Goal: Task Accomplishment & Management: Manage account settings

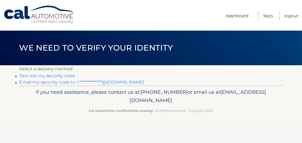
click at [58, 82] on link "**********" at bounding box center [81, 82] width 125 height 5
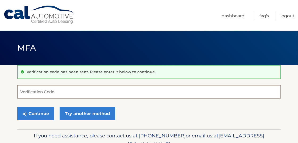
click at [34, 91] on input "Verification Code" at bounding box center [148, 91] width 263 height 13
click at [29, 88] on input "Verification Code" at bounding box center [148, 91] width 263 height 13
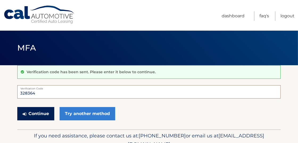
type input "328364"
click at [33, 114] on button "Continue" at bounding box center [35, 113] width 37 height 13
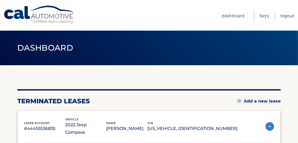
click at [285, 15] on link "Logout" at bounding box center [288, 15] width 14 height 9
